Goal: Communication & Community: Connect with others

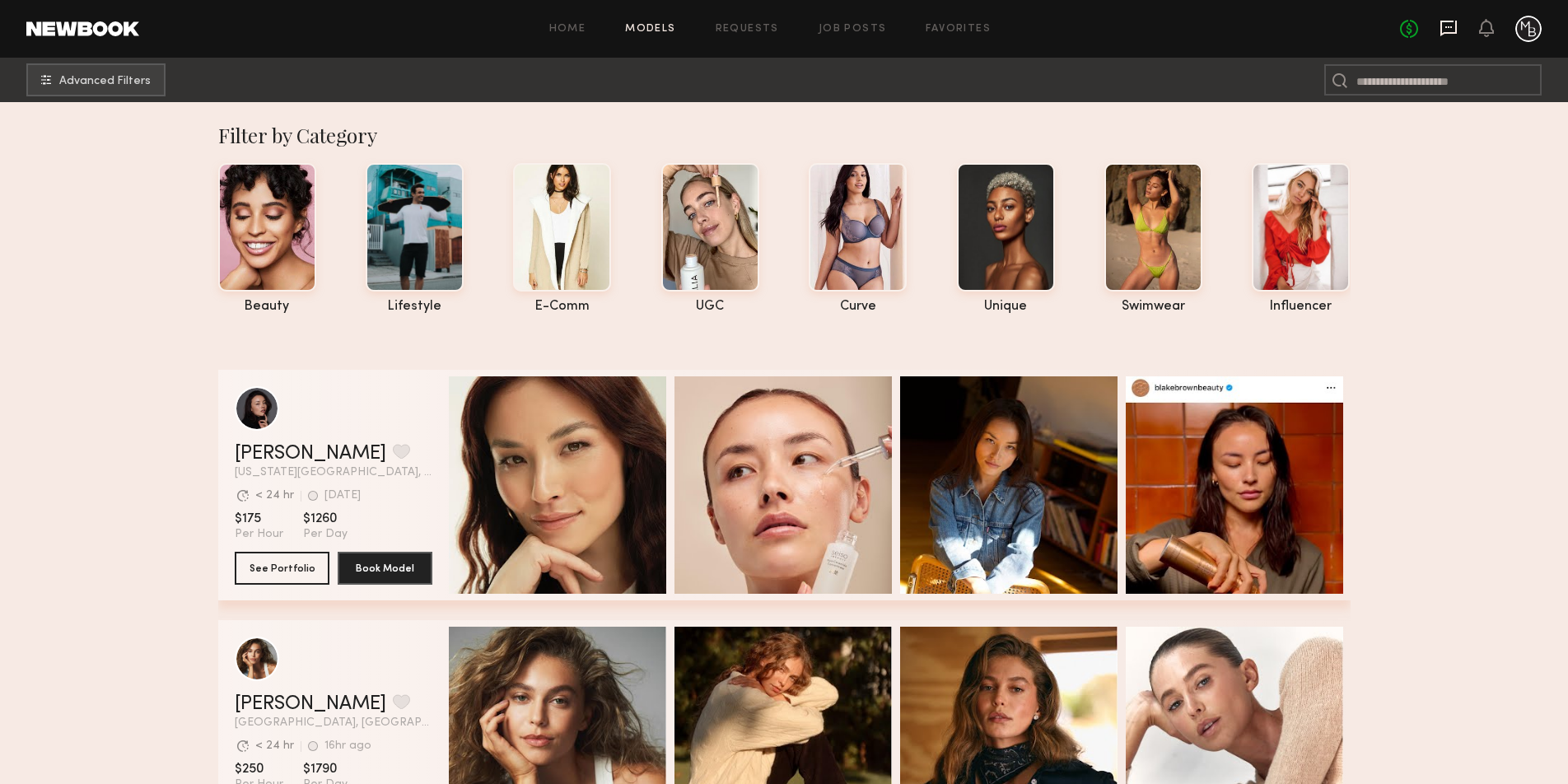
click at [1448, 32] on icon at bounding box center [1448, 29] width 16 height 15
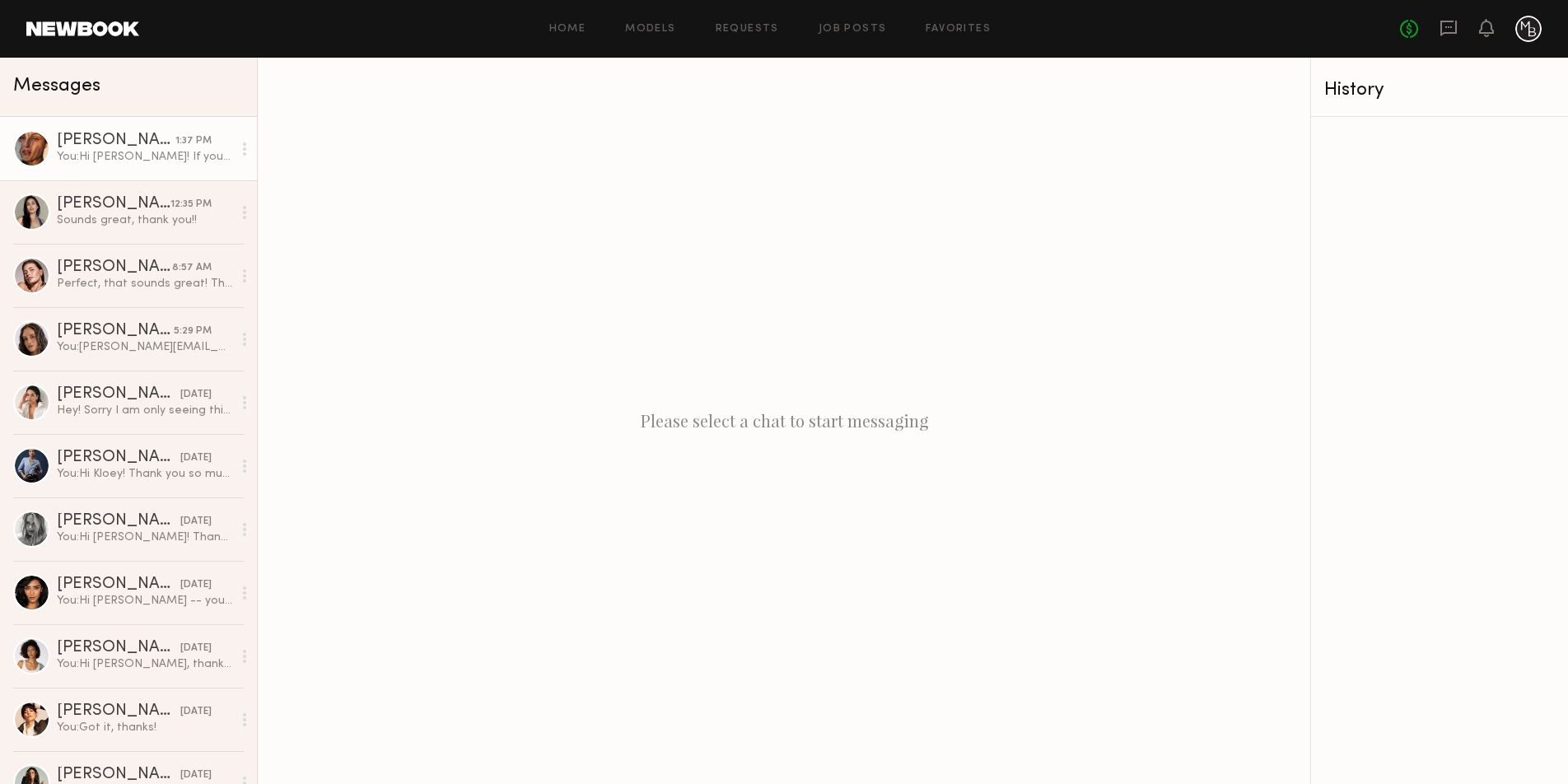
click at [141, 143] on div "[PERSON_NAME]" at bounding box center [116, 140] width 119 height 16
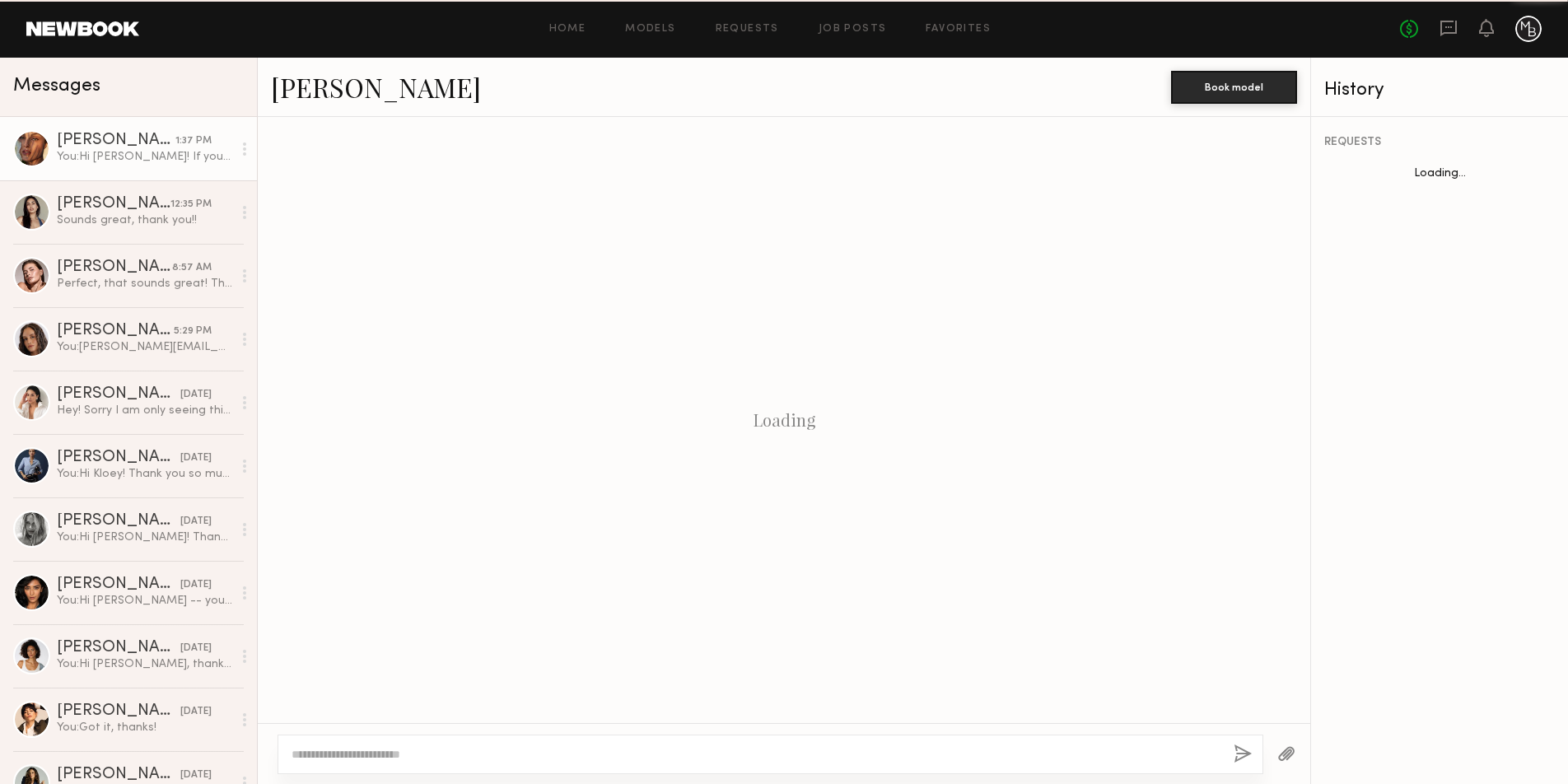
scroll to position [899, 0]
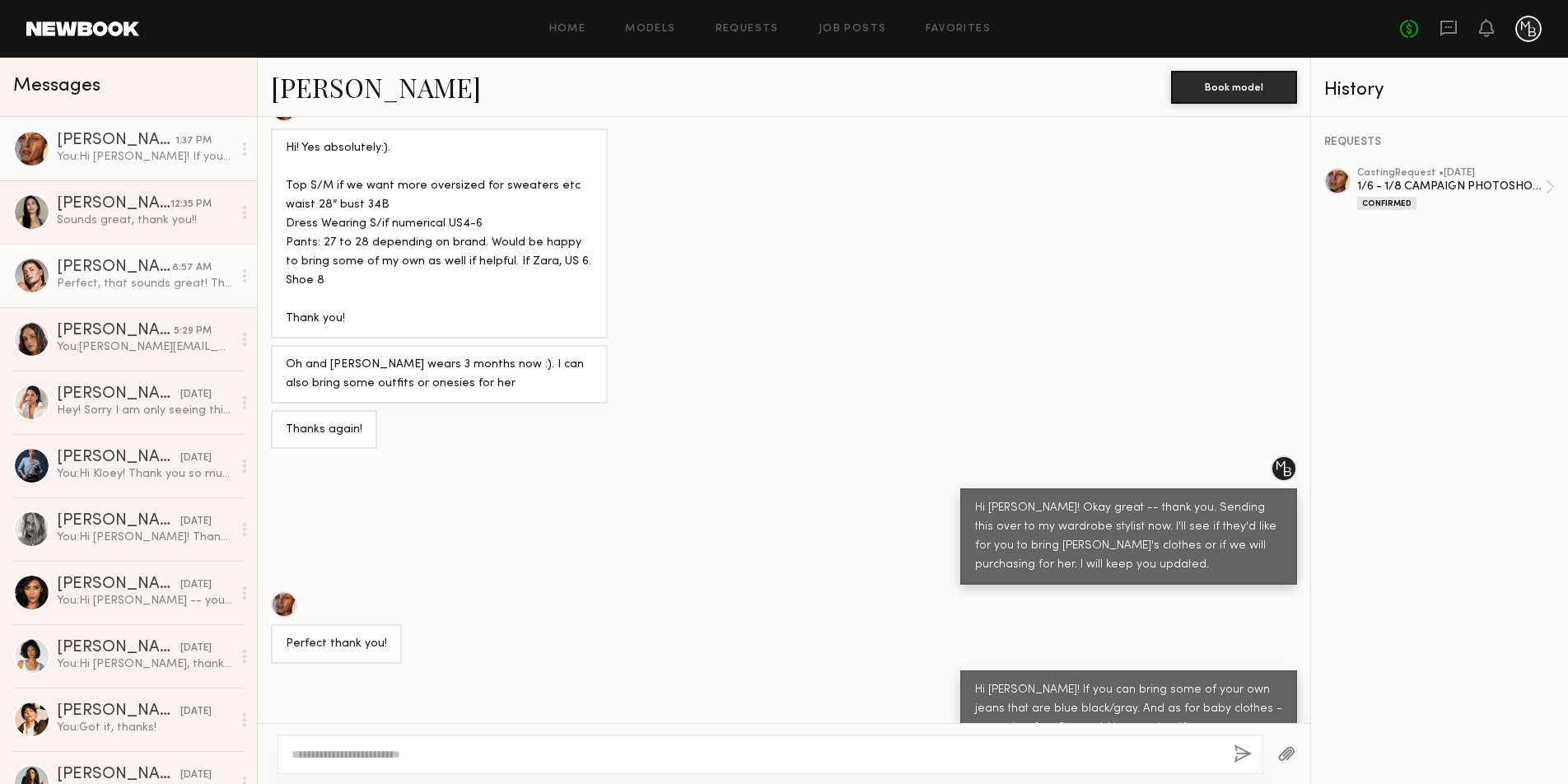
click at [96, 276] on div "Perfect, that sounds great! Thanks 😊" at bounding box center [145, 284] width 175 height 15
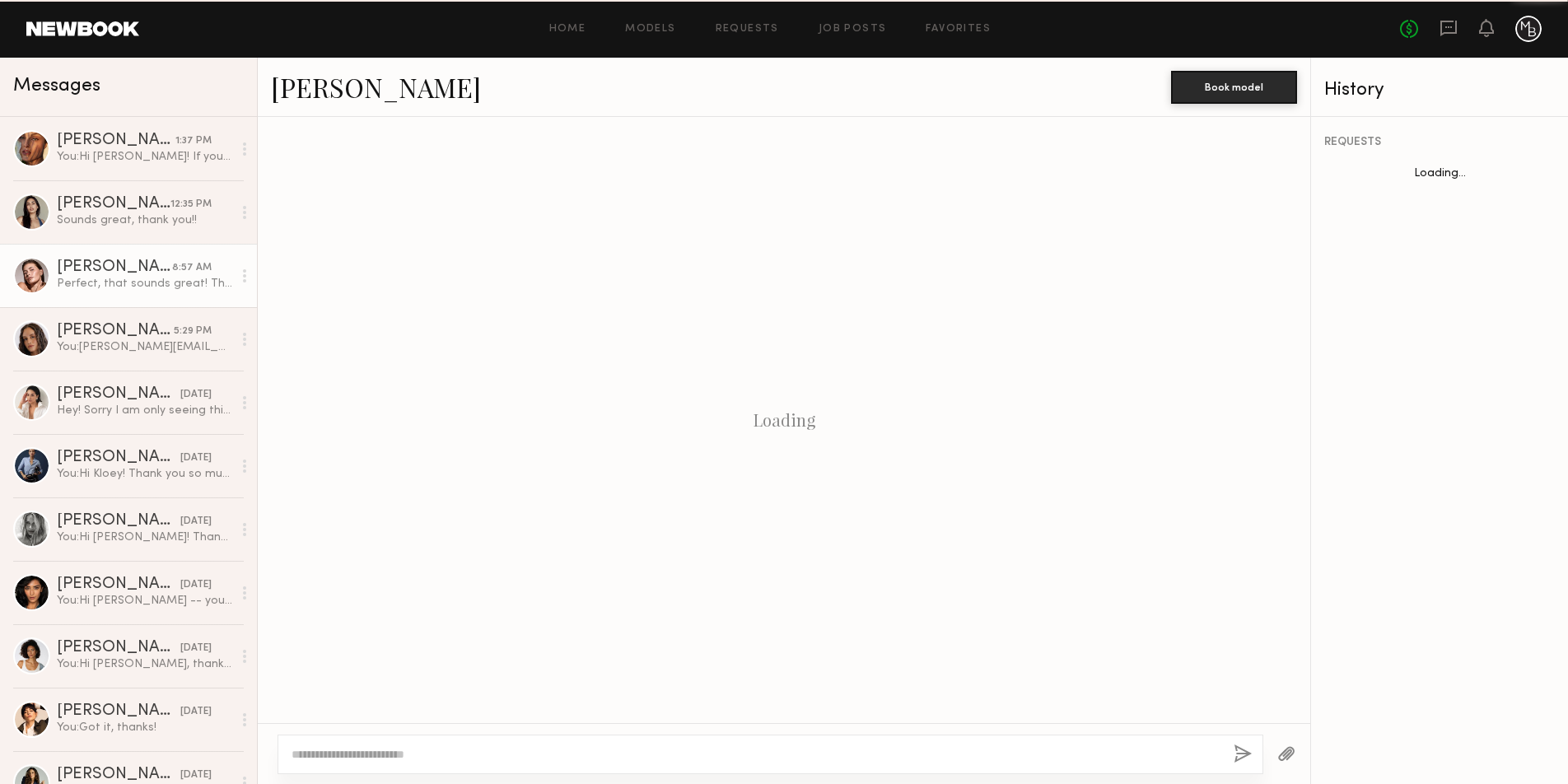
scroll to position [2355, 0]
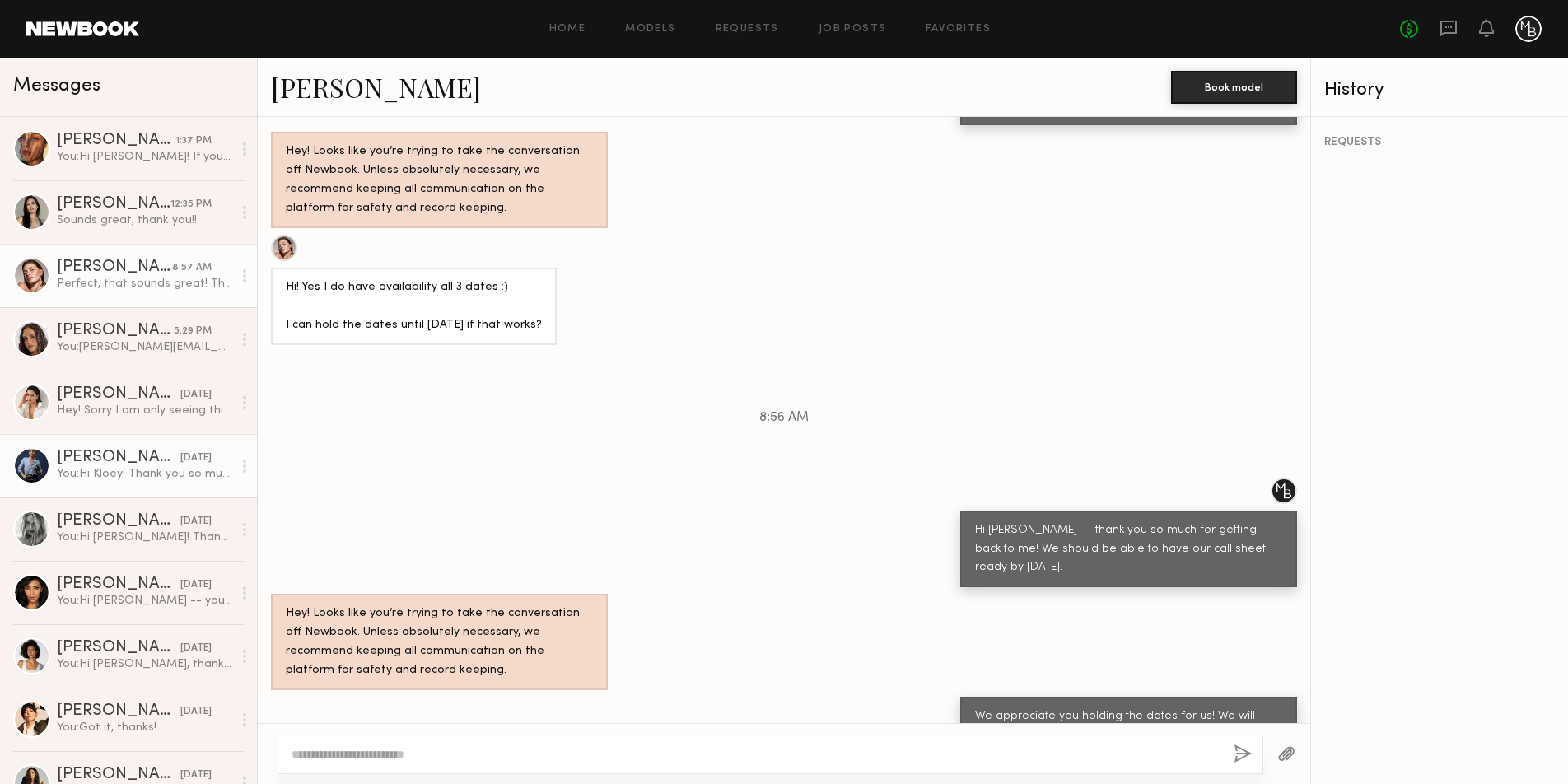
click at [180, 465] on div "[DATE]" at bounding box center [195, 458] width 31 height 15
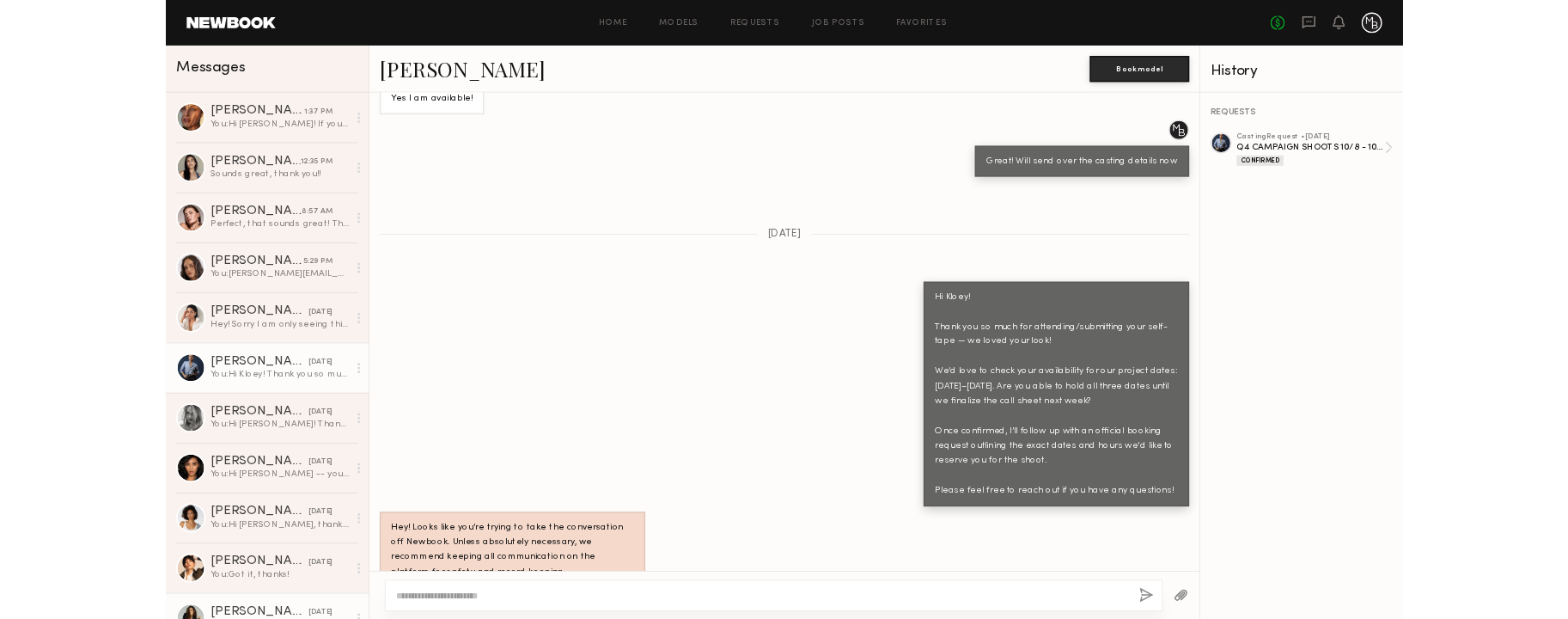
scroll to position [895, 0]
